Goal: Task Accomplishment & Management: Complete application form

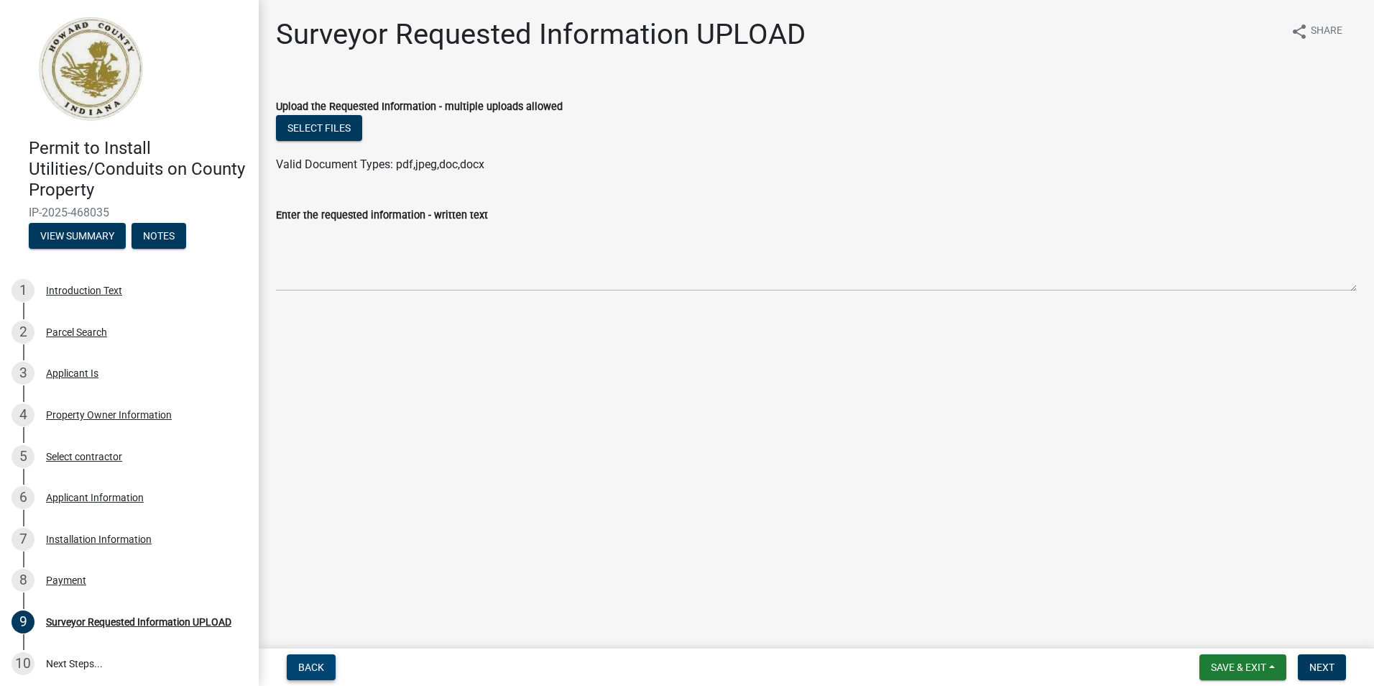
click at [315, 656] on button "Back" at bounding box center [311, 667] width 49 height 26
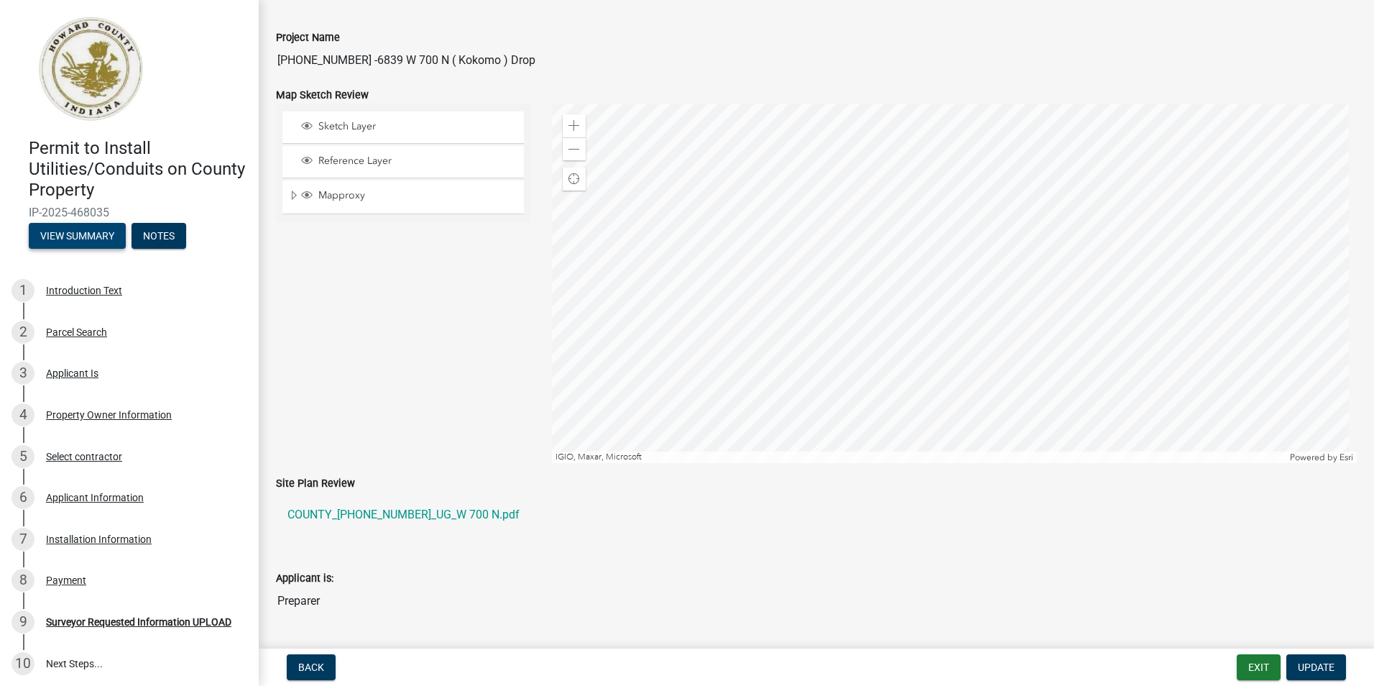
click at [80, 237] on button "View Summary" at bounding box center [77, 236] width 97 height 26
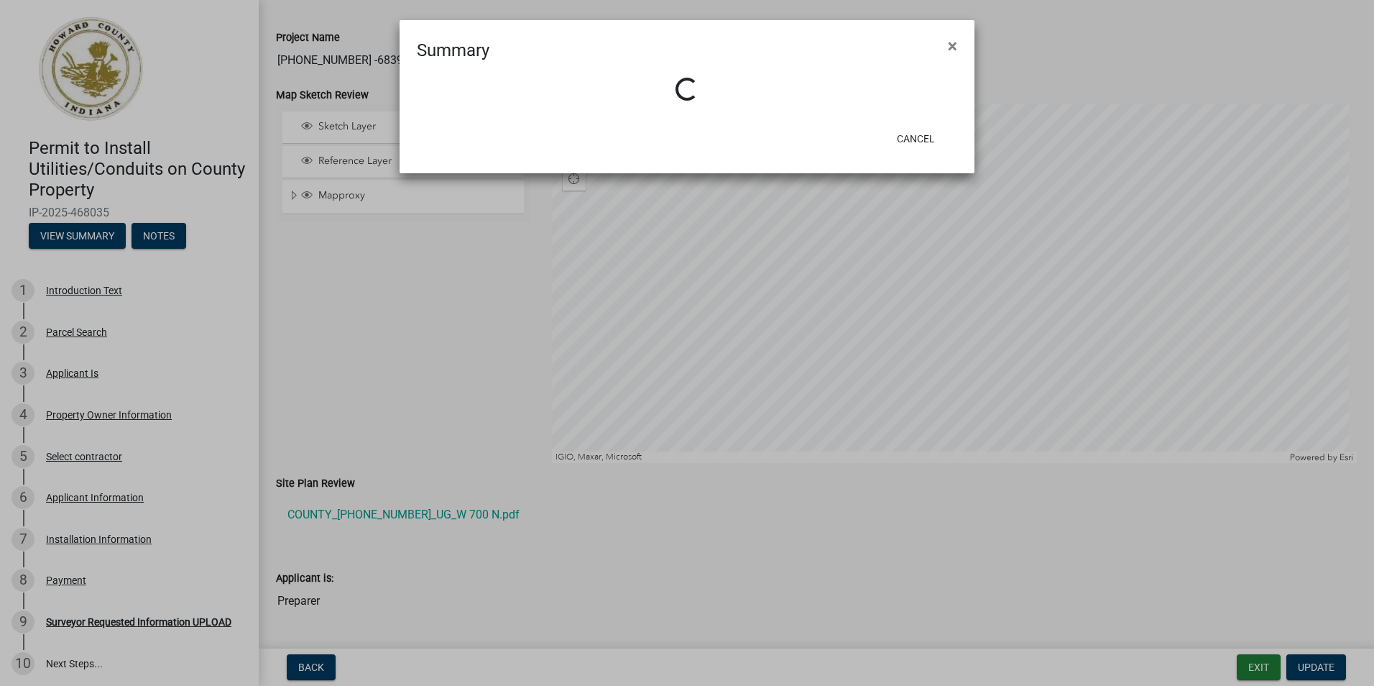
click at [1244, 660] on ngb-modal-window "Summary × Loading... Cancel" at bounding box center [687, 343] width 1374 height 686
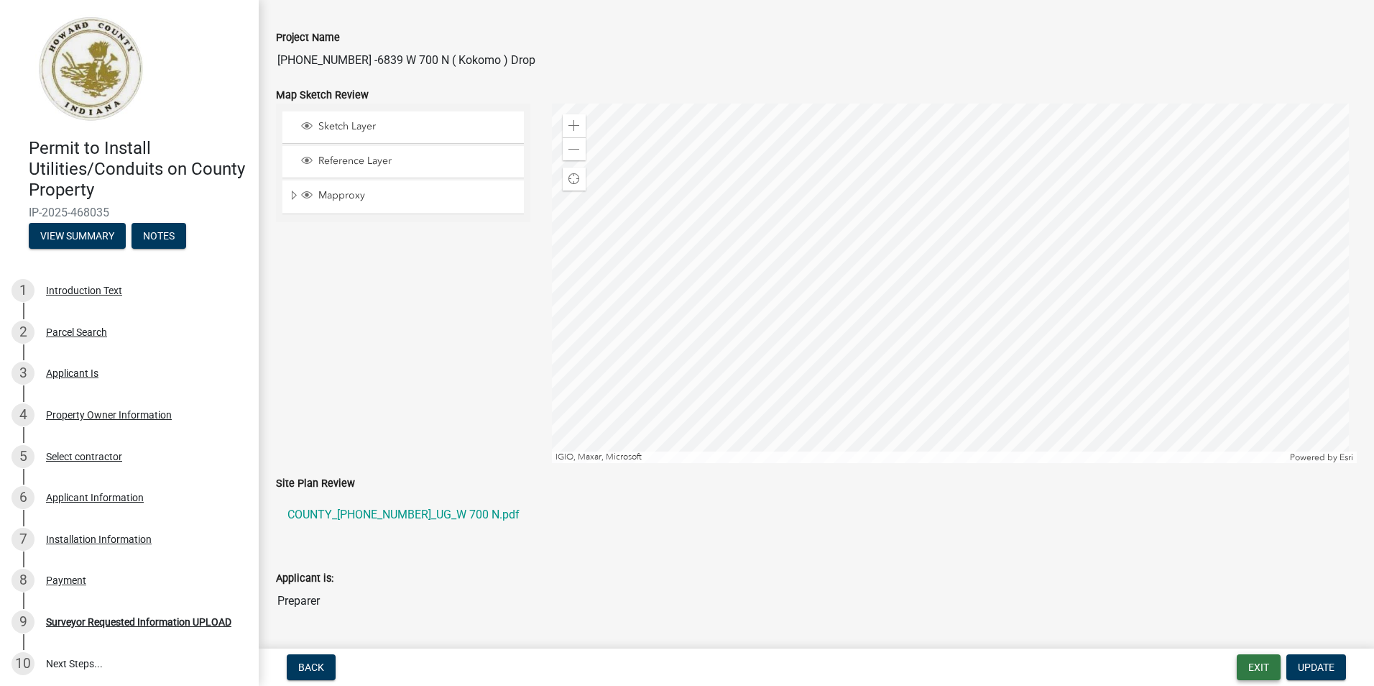
click at [1252, 661] on button "Exit" at bounding box center [1259, 667] width 44 height 26
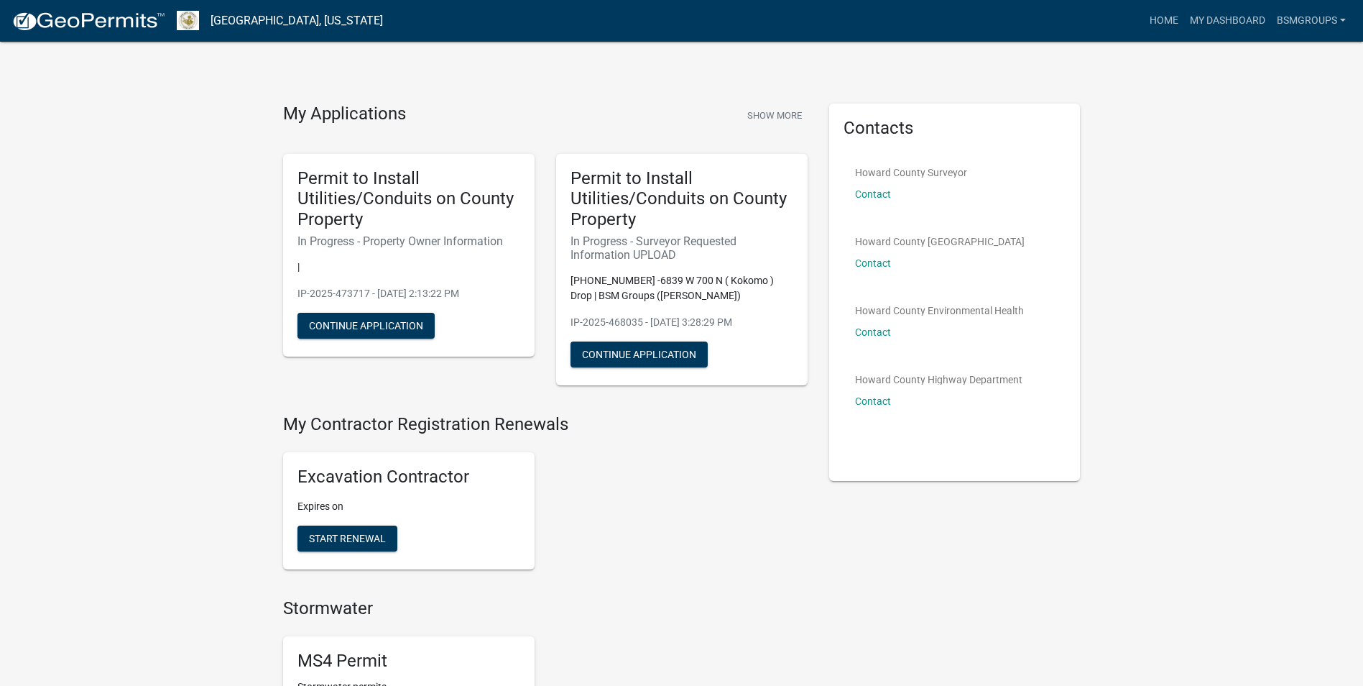
click at [653, 286] on p "[PHONE_NUMBER] -6839 W 700 N ( Kokomo ) Drop | BSM Groups ([PERSON_NAME])" at bounding box center [682, 288] width 223 height 30
click at [658, 362] on button "Continue Application" at bounding box center [639, 354] width 137 height 26
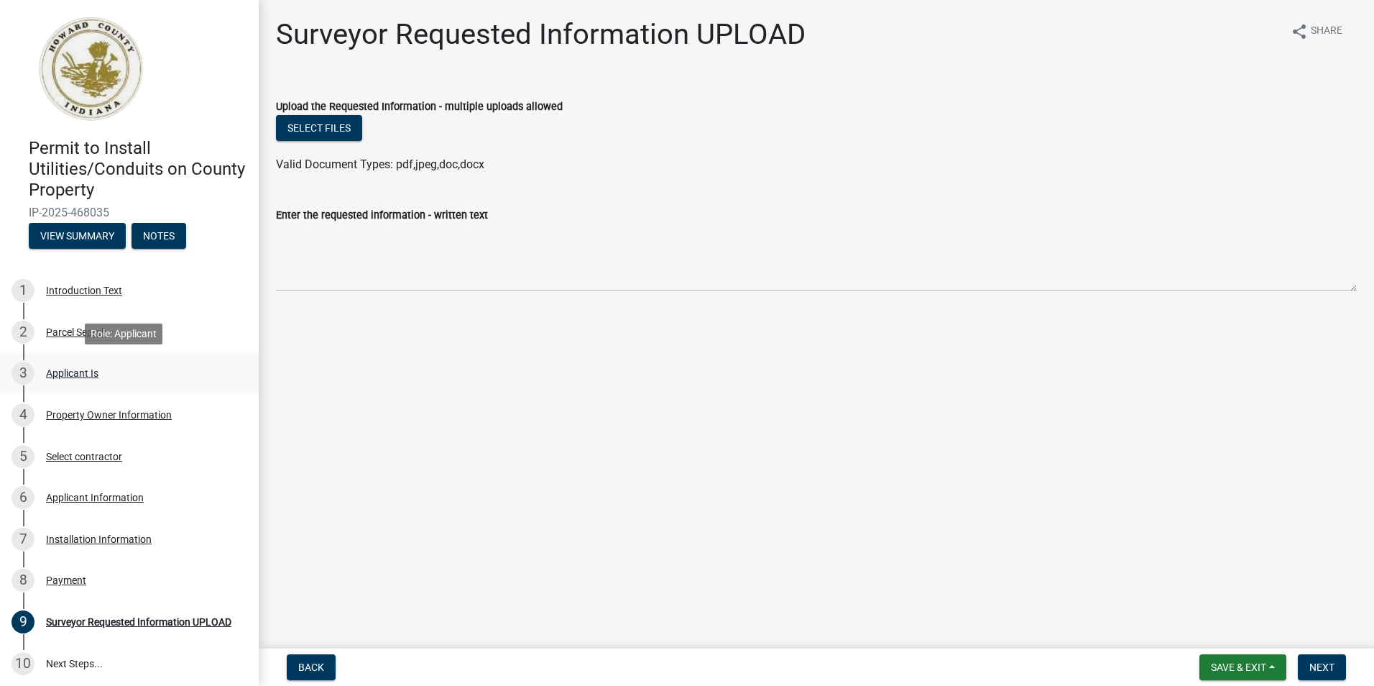
click at [80, 371] on div "Applicant Is" at bounding box center [72, 373] width 52 height 10
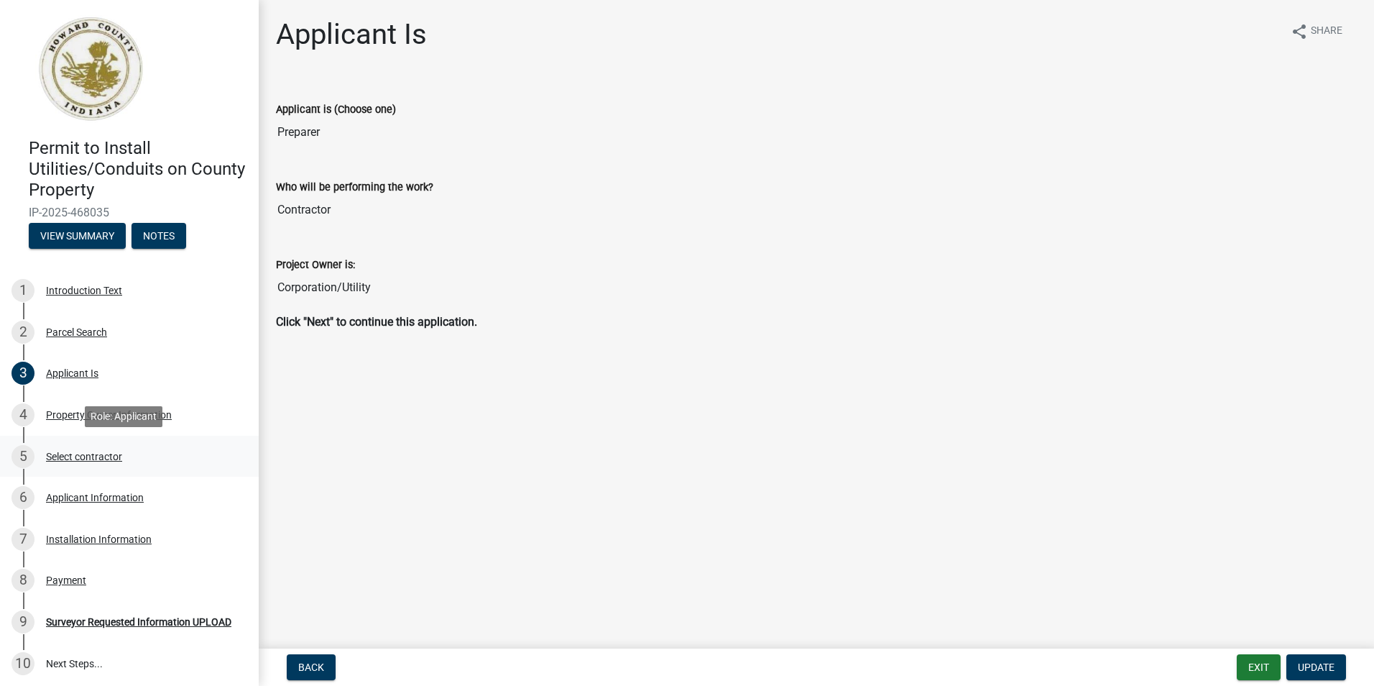
click at [59, 453] on div "Select contractor" at bounding box center [84, 456] width 76 height 10
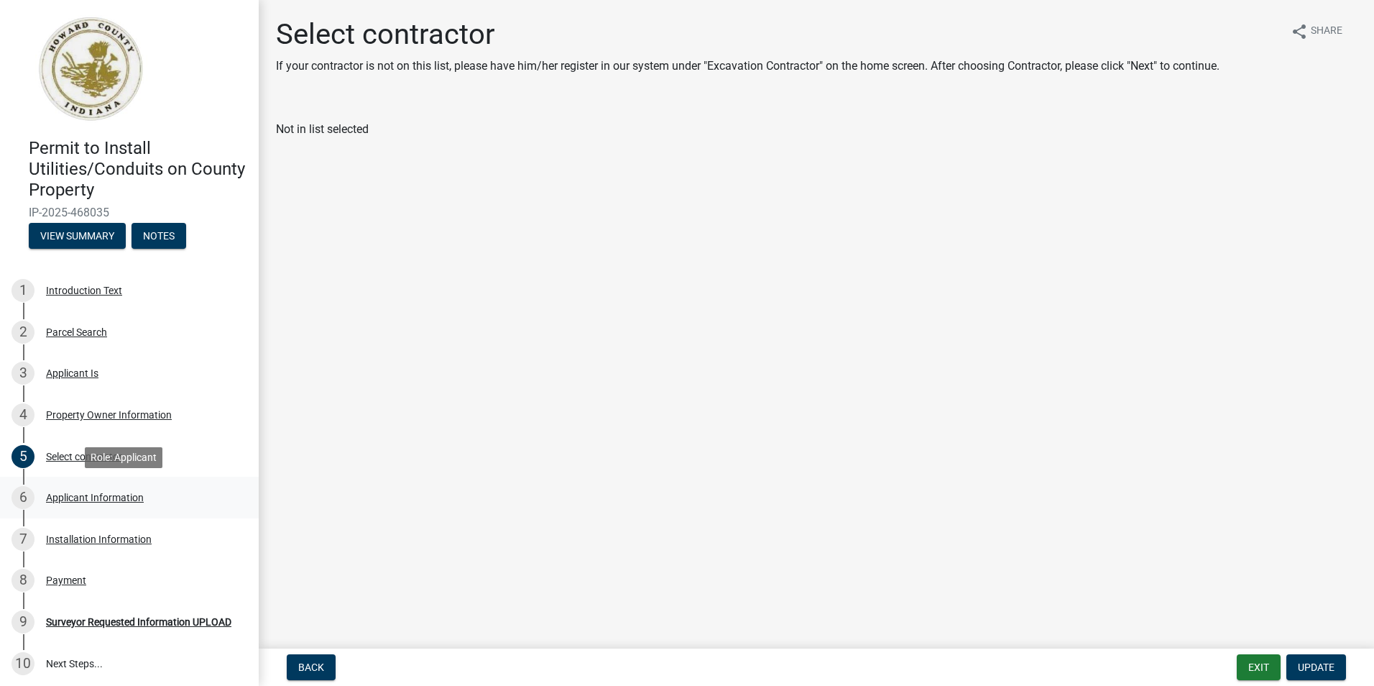
click at [73, 497] on div "Applicant Information" at bounding box center [95, 497] width 98 height 10
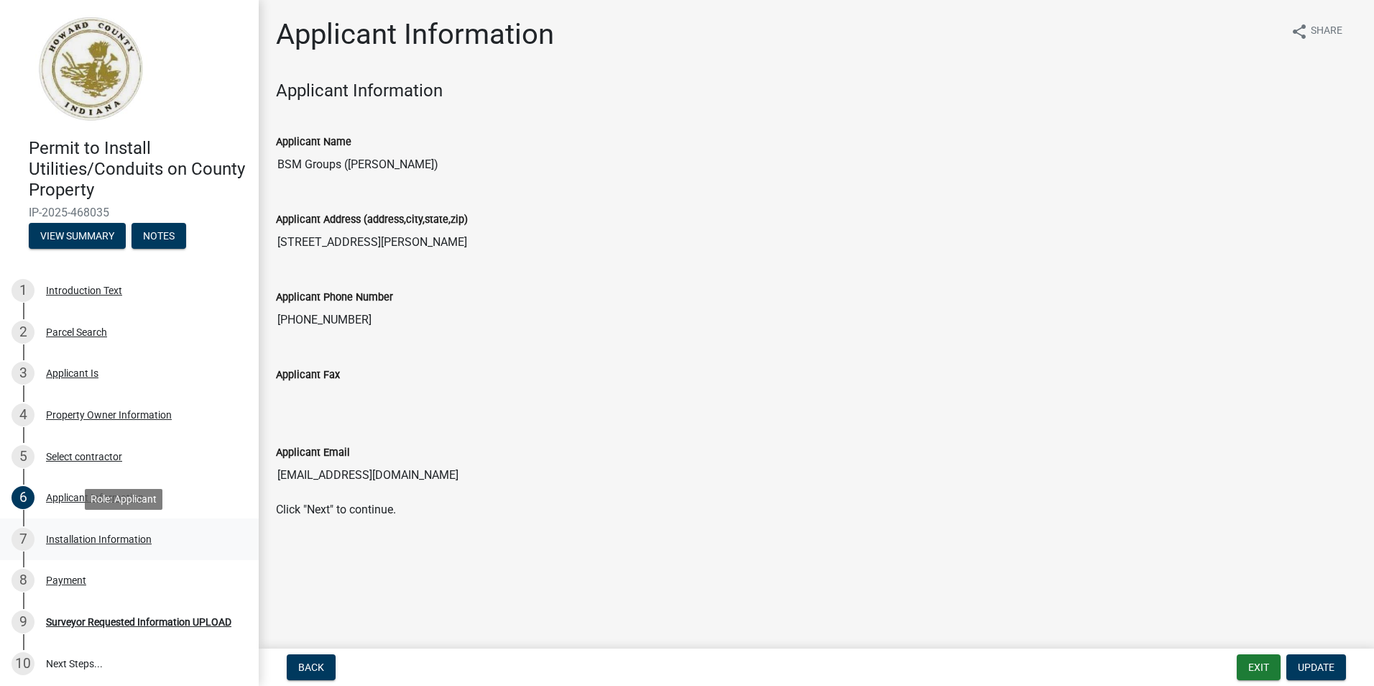
click at [119, 534] on div "Installation Information" at bounding box center [99, 539] width 106 height 10
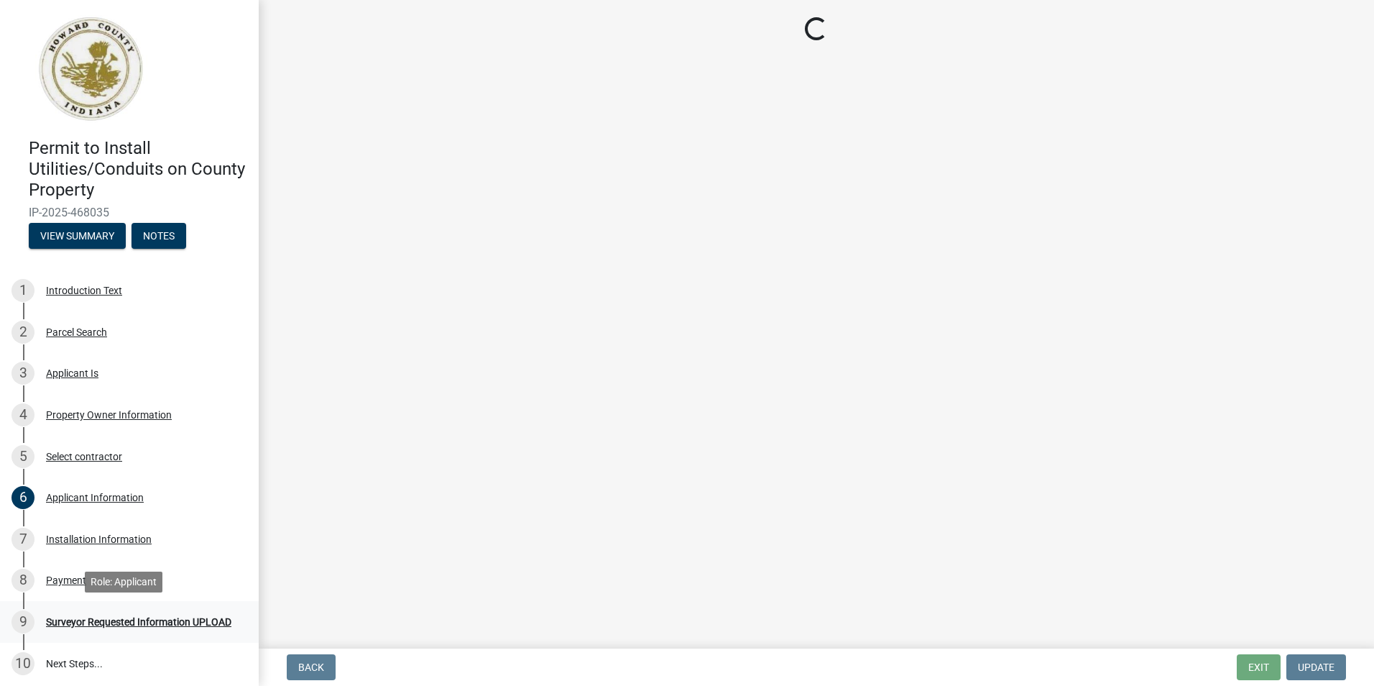
click at [114, 620] on div "Surveyor Requested Information UPLOAD" at bounding box center [138, 622] width 185 height 10
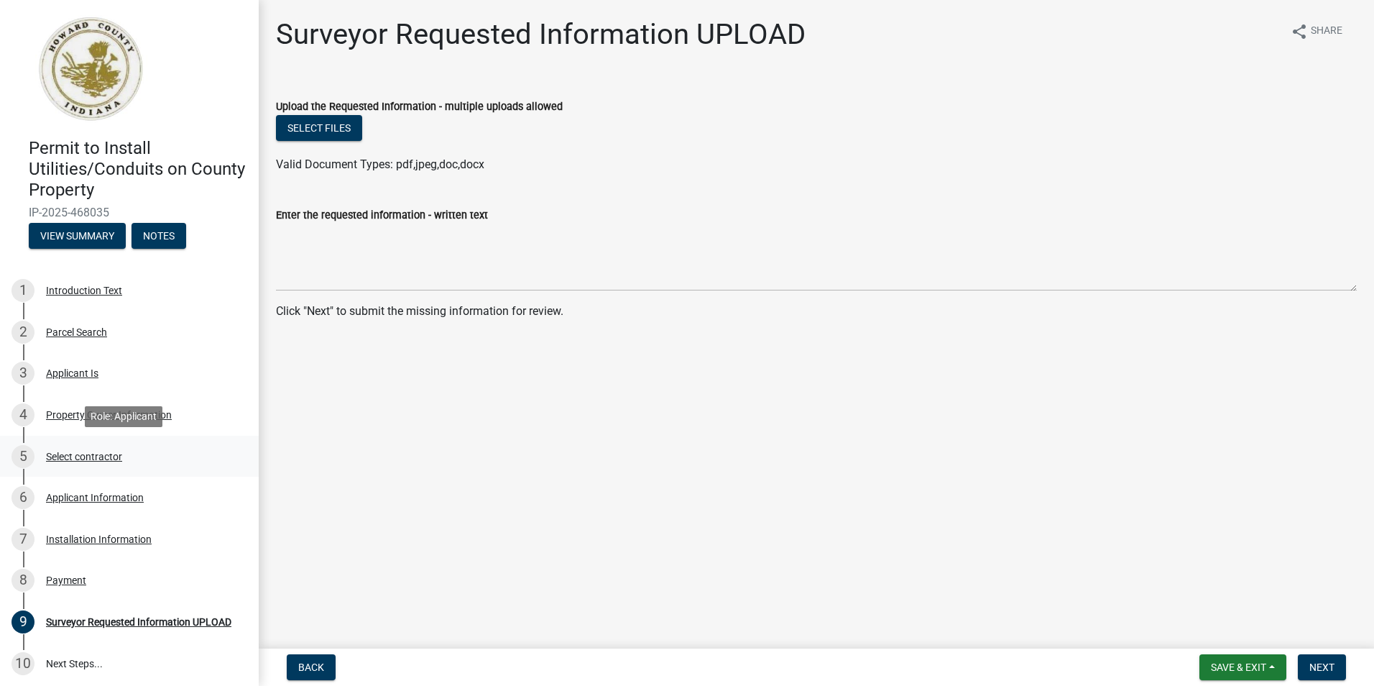
click at [86, 458] on div "Select contractor" at bounding box center [84, 456] width 76 height 10
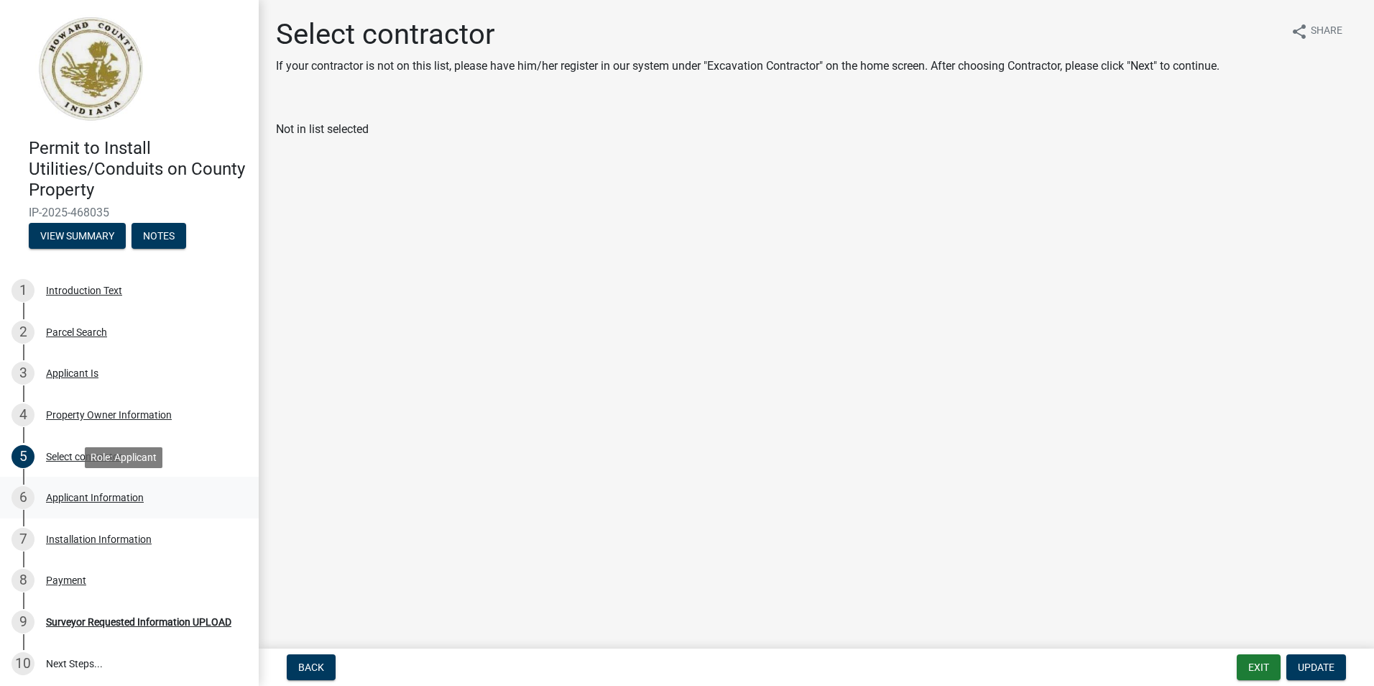
click at [98, 500] on div "Applicant Information" at bounding box center [95, 497] width 98 height 10
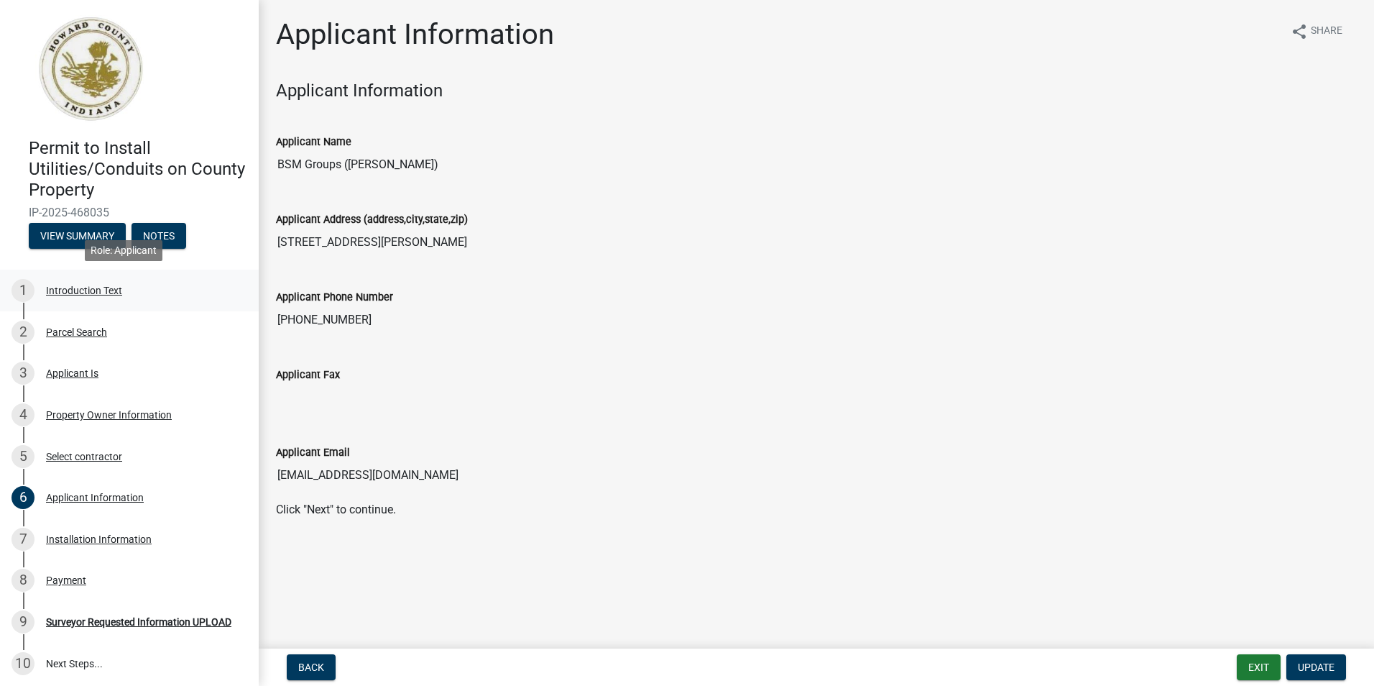
click at [93, 286] on div "Introduction Text" at bounding box center [84, 290] width 76 height 10
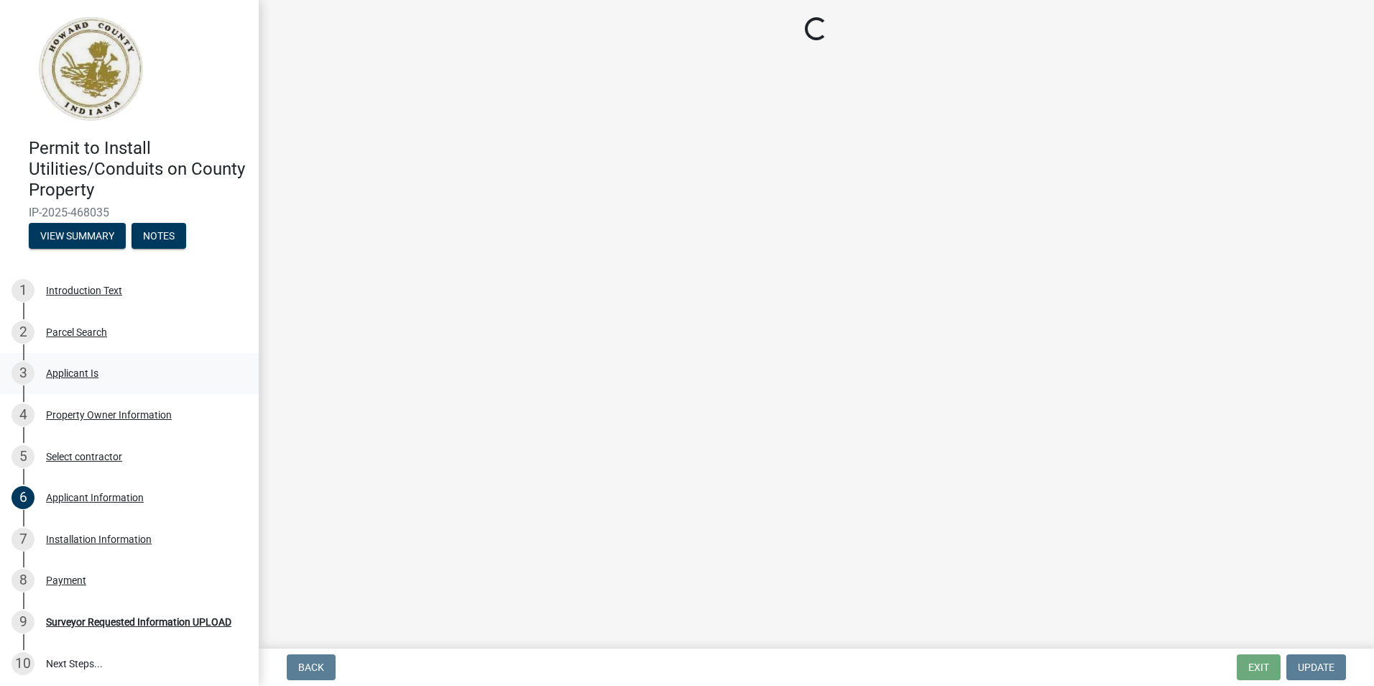
click at [58, 369] on div "Applicant Is" at bounding box center [72, 373] width 52 height 10
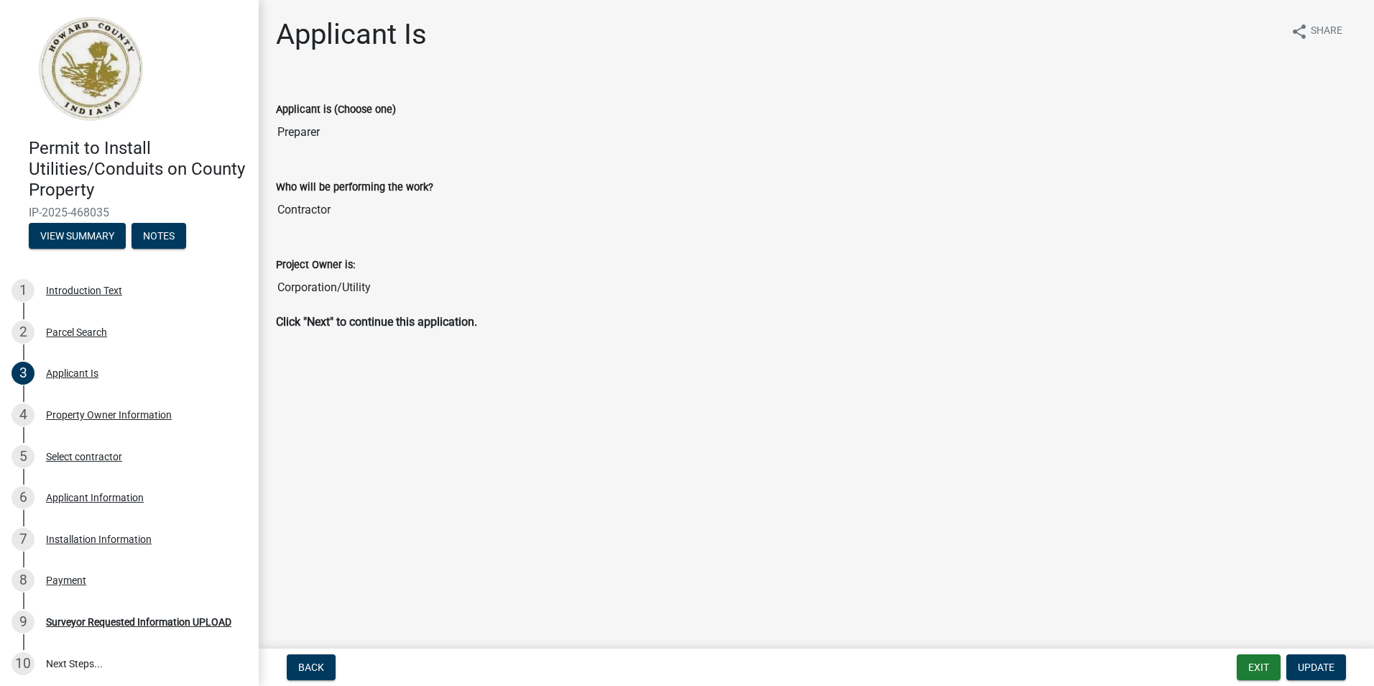
click at [307, 131] on input "Preparer" at bounding box center [816, 132] width 1081 height 29
click at [310, 208] on input "Contractor" at bounding box center [816, 209] width 1081 height 29
click at [326, 293] on input "Corporation/Utility" at bounding box center [816, 287] width 1081 height 29
click at [335, 287] on input "Corporation/Utility" at bounding box center [816, 287] width 1081 height 29
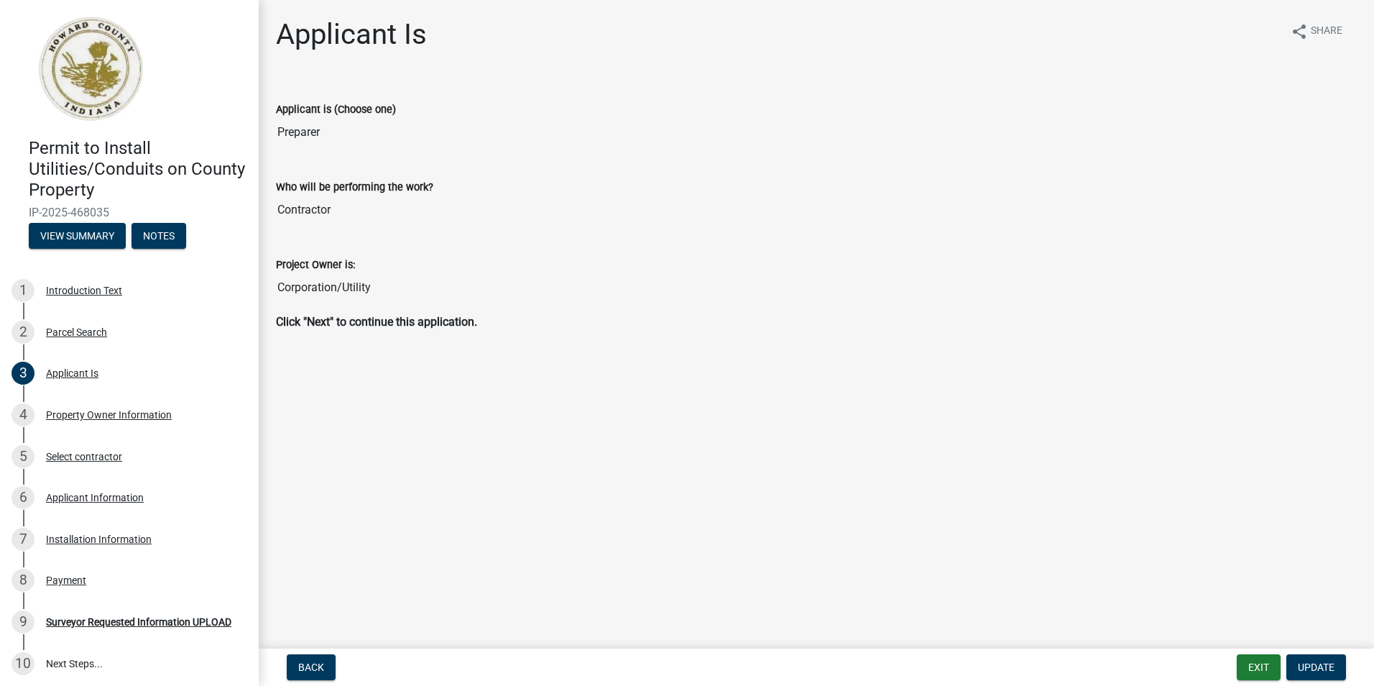
drag, startPoint x: 335, startPoint y: 287, endPoint x: 469, endPoint y: 383, distance: 165.3
click at [469, 383] on main "Applicant Is share Share Applicant is (Choose one) Preparer Who will be perform…" at bounding box center [816, 321] width 1115 height 642
